Goal: Go to known website: Access a specific website the user already knows

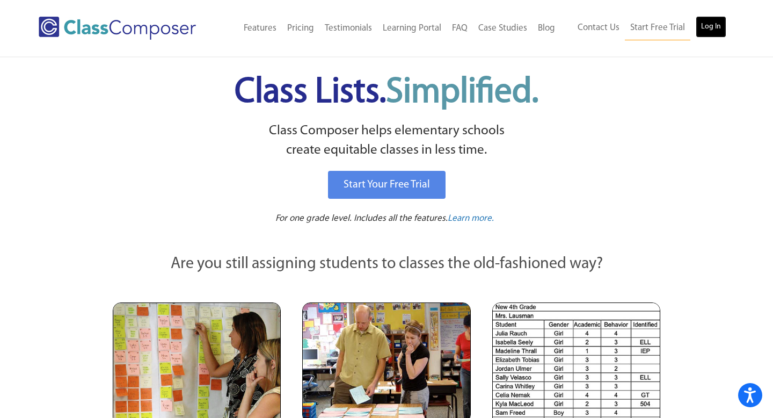
click at [715, 26] on link "Log In" at bounding box center [710, 26] width 31 height 21
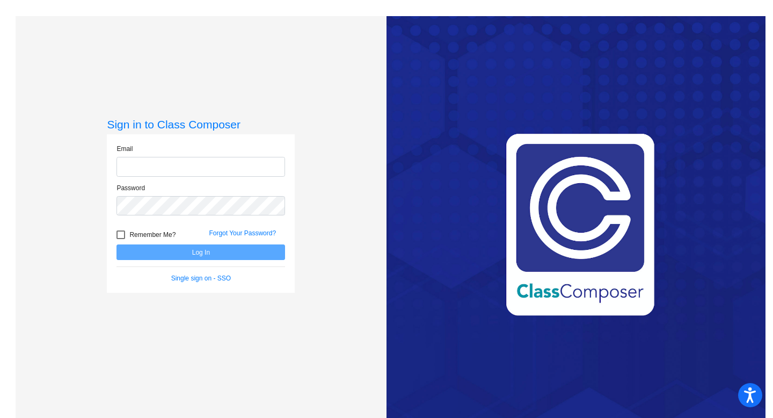
type input "[EMAIL_ADDRESS][DOMAIN_NAME]"
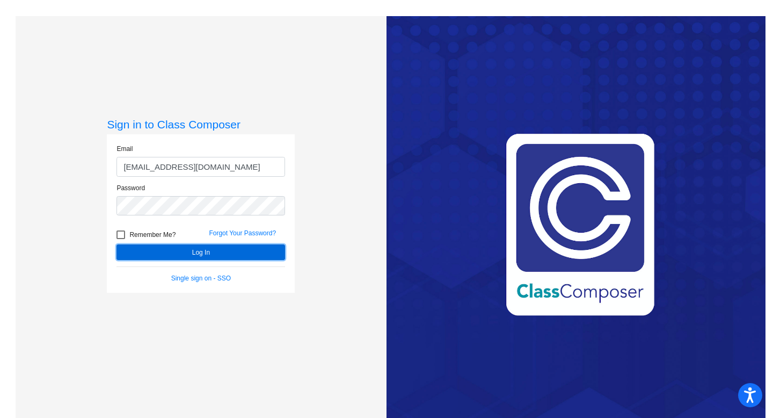
click at [206, 249] on button "Log In" at bounding box center [200, 252] width 169 height 16
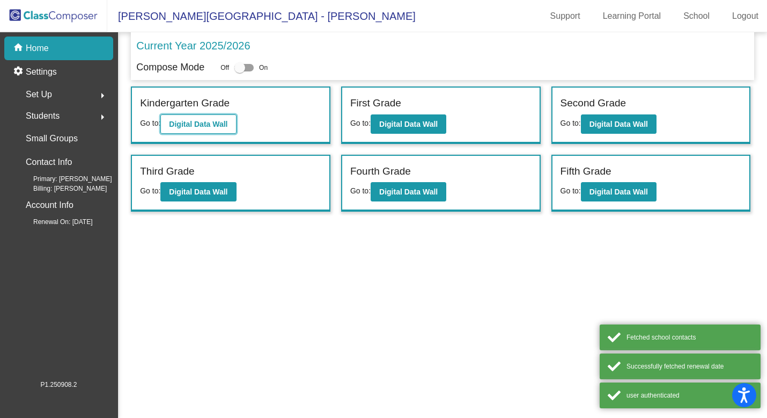
click at [222, 127] on b "Digital Data Wall" at bounding box center [198, 124] width 58 height 9
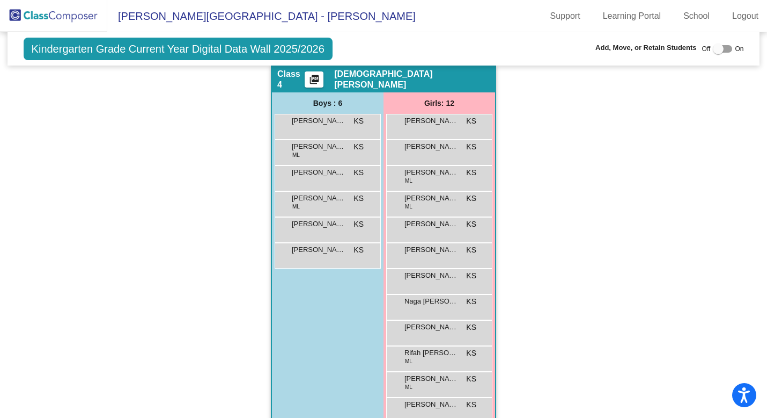
scroll to position [584, 0]
